Goal: Information Seeking & Learning: Learn about a topic

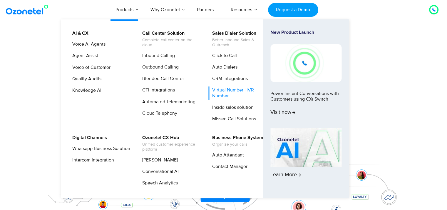
click at [225, 91] on link "Virtual Number | IVR Number" at bounding box center [240, 92] width 63 height 13
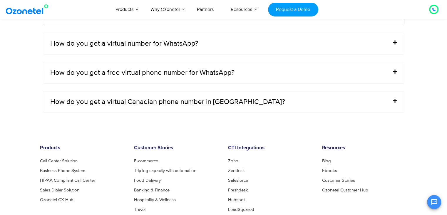
scroll to position [2442, 0]
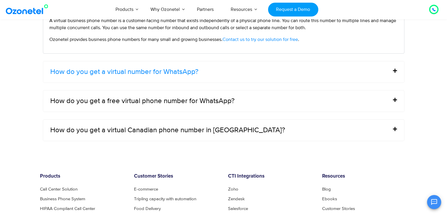
click at [161, 71] on link "How do you get a virtual number for WhatsApp?" at bounding box center [124, 71] width 148 height 7
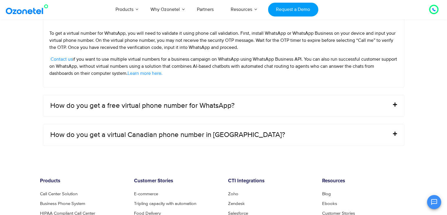
scroll to position [2295, 0]
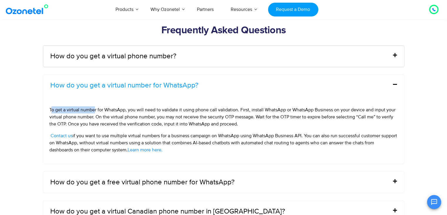
drag, startPoint x: 51, startPoint y: 108, endPoint x: 95, endPoint y: 111, distance: 44.5
click at [95, 111] on p "To get a virtual number for WhatsApp, you will need to validate it using phone …" at bounding box center [223, 116] width 349 height 21
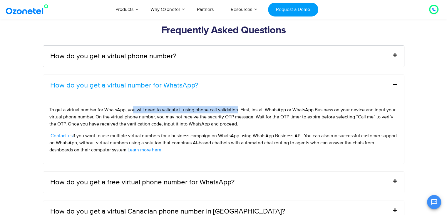
drag, startPoint x: 132, startPoint y: 107, endPoint x: 238, endPoint y: 109, distance: 105.9
click at [238, 109] on span "To get a virtual number for WhatsApp, you will need to validate it using phone …" at bounding box center [222, 117] width 347 height 20
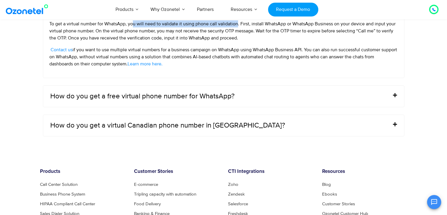
scroll to position [2383, 0]
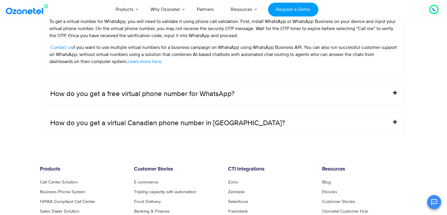
click at [211, 98] on div "How do you get a free virtual phone number for WhatsApp?" at bounding box center [223, 93] width 361 height 21
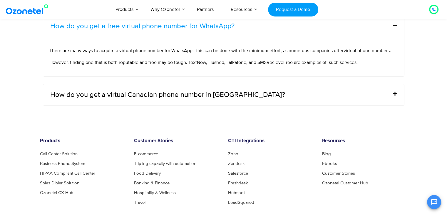
scroll to position [2353, 0]
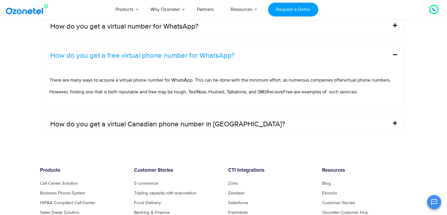
click at [177, 129] on div "How do you get a virtual Canadian phone number in India?" at bounding box center [223, 124] width 361 height 21
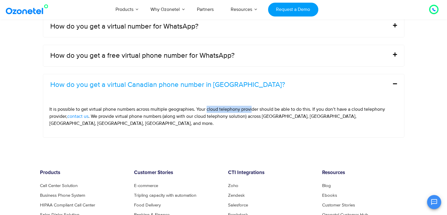
drag, startPoint x: 208, startPoint y: 110, endPoint x: 252, endPoint y: 106, distance: 44.0
click at [252, 106] on span "It is possible to get virtual phone numbers across multiple geographies. Your c…" at bounding box center [217, 112] width 336 height 13
click at [316, 107] on span "It is possible to get virtual phone numbers across multiple geographies. Your c…" at bounding box center [217, 112] width 336 height 13
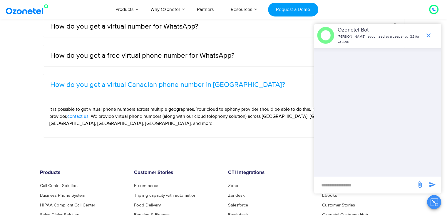
click at [202, 130] on div "Frequently Asked Questions How do you get a virtual phone number? You can get a…" at bounding box center [224, 36] width 368 height 210
click at [430, 36] on icon "end chat or minimize" at bounding box center [428, 35] width 7 height 7
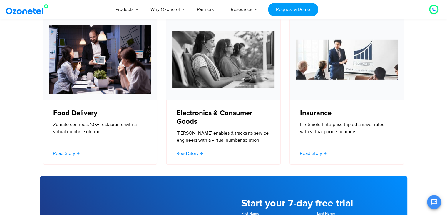
scroll to position [1912, 0]
